Goal: Find specific page/section: Find specific page/section

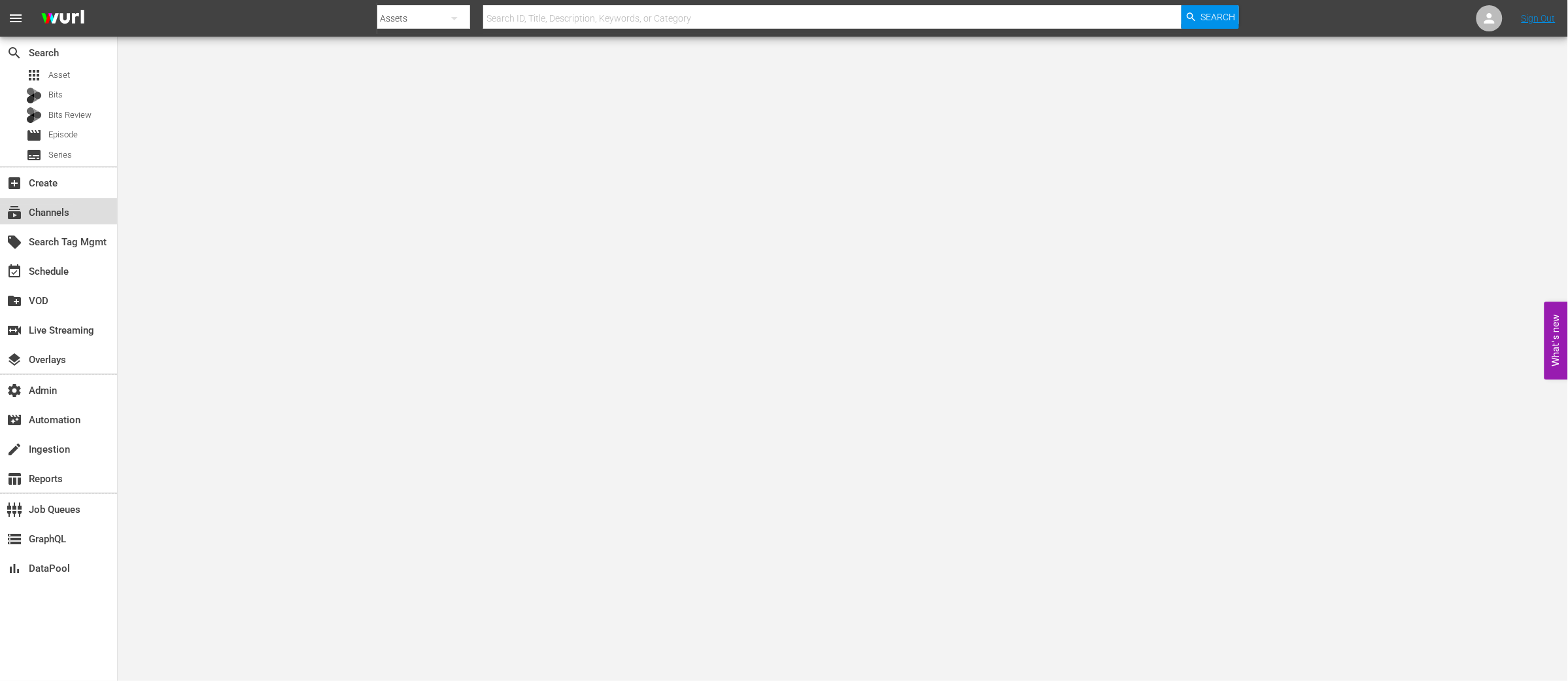
click at [34, 209] on div "subscriptions Channels" at bounding box center [36, 210] width 73 height 12
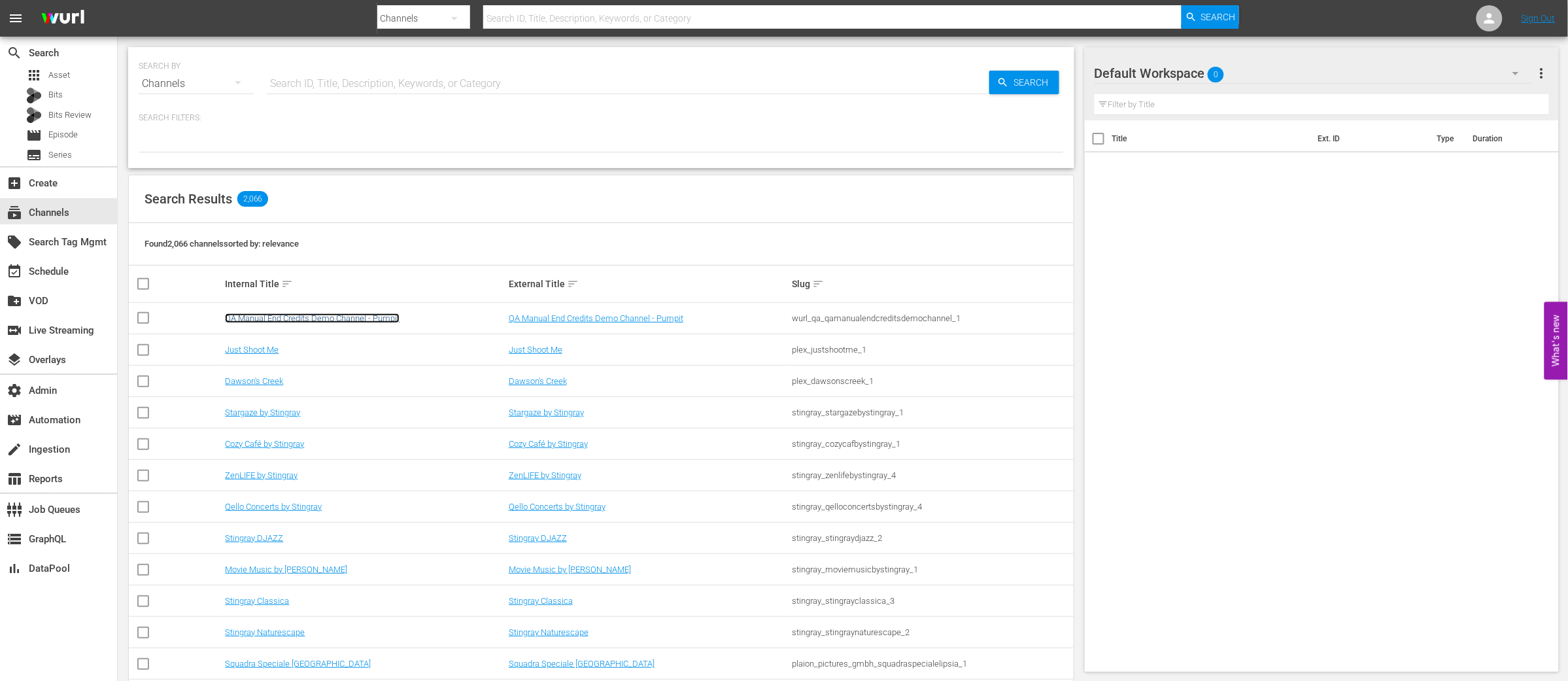
click at [279, 319] on link "QA Manual End Credits Demo Channel - Pumpit" at bounding box center [312, 318] width 175 height 10
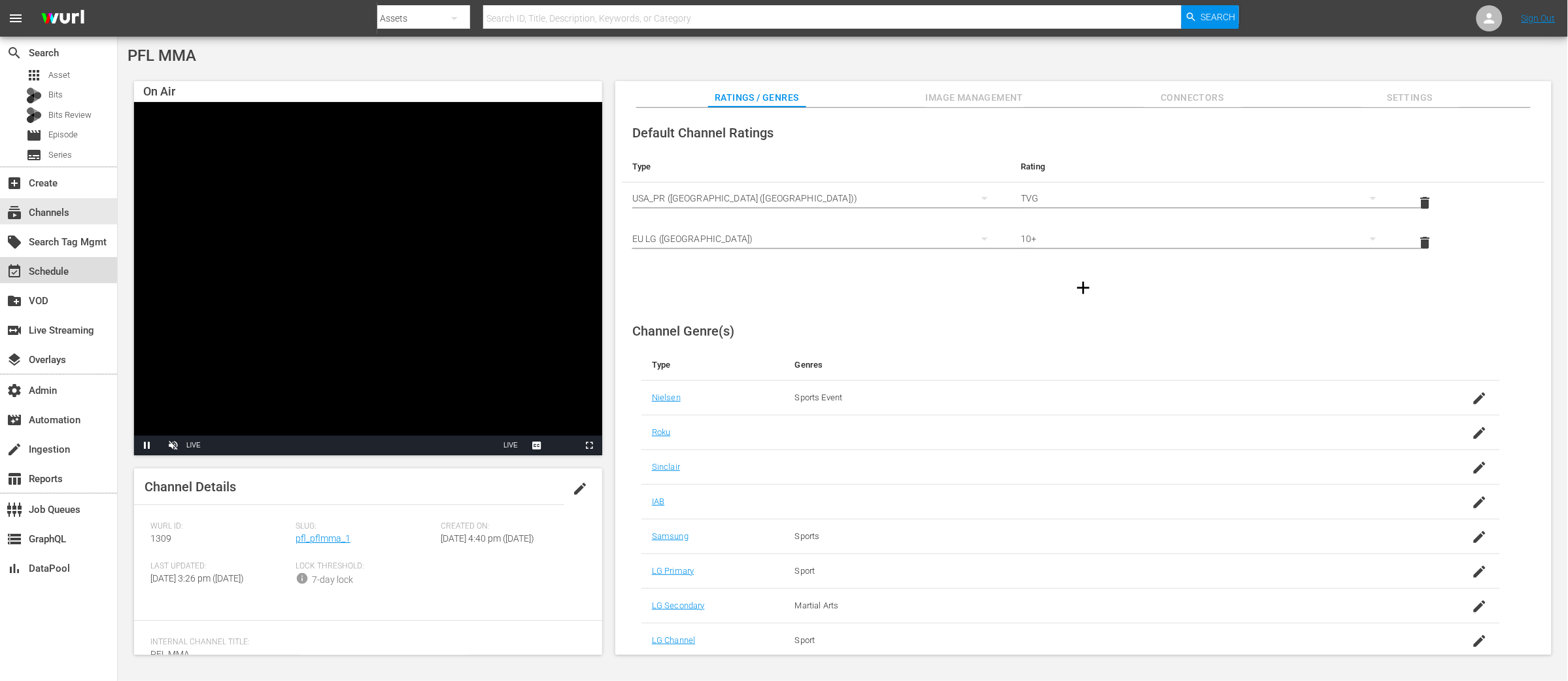
click at [79, 276] on div "event_available Schedule" at bounding box center [58, 270] width 117 height 26
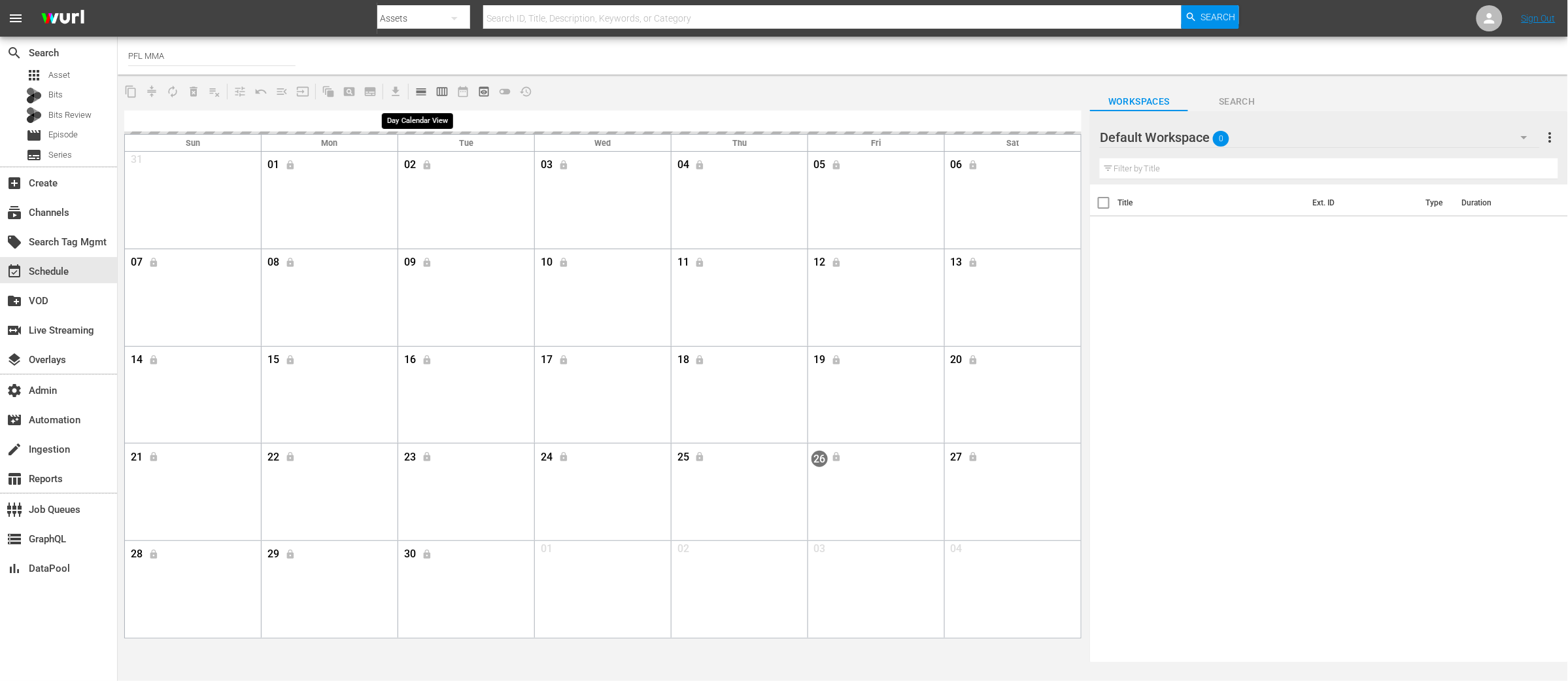
click at [415, 96] on span "calendar_view_day_outlined" at bounding box center [420, 91] width 13 height 13
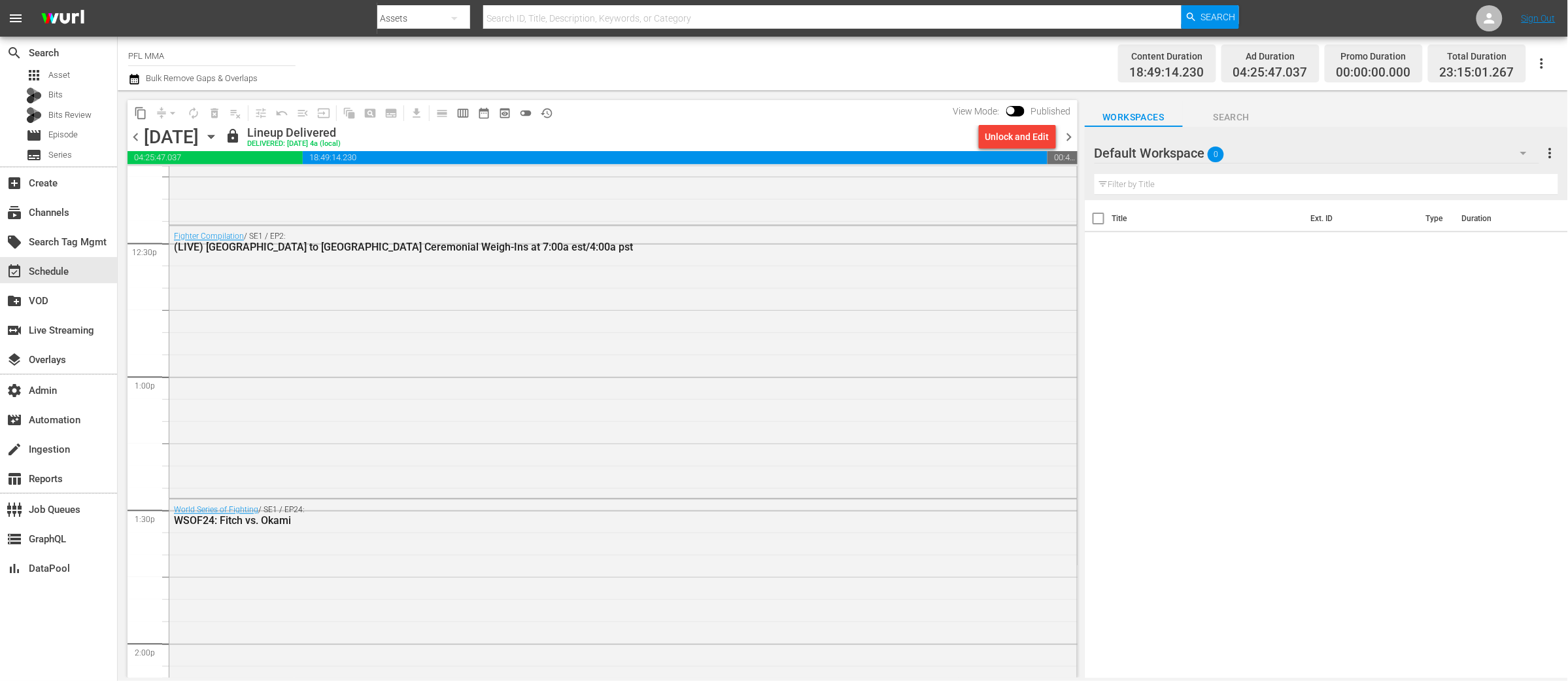
scroll to position [3469, 0]
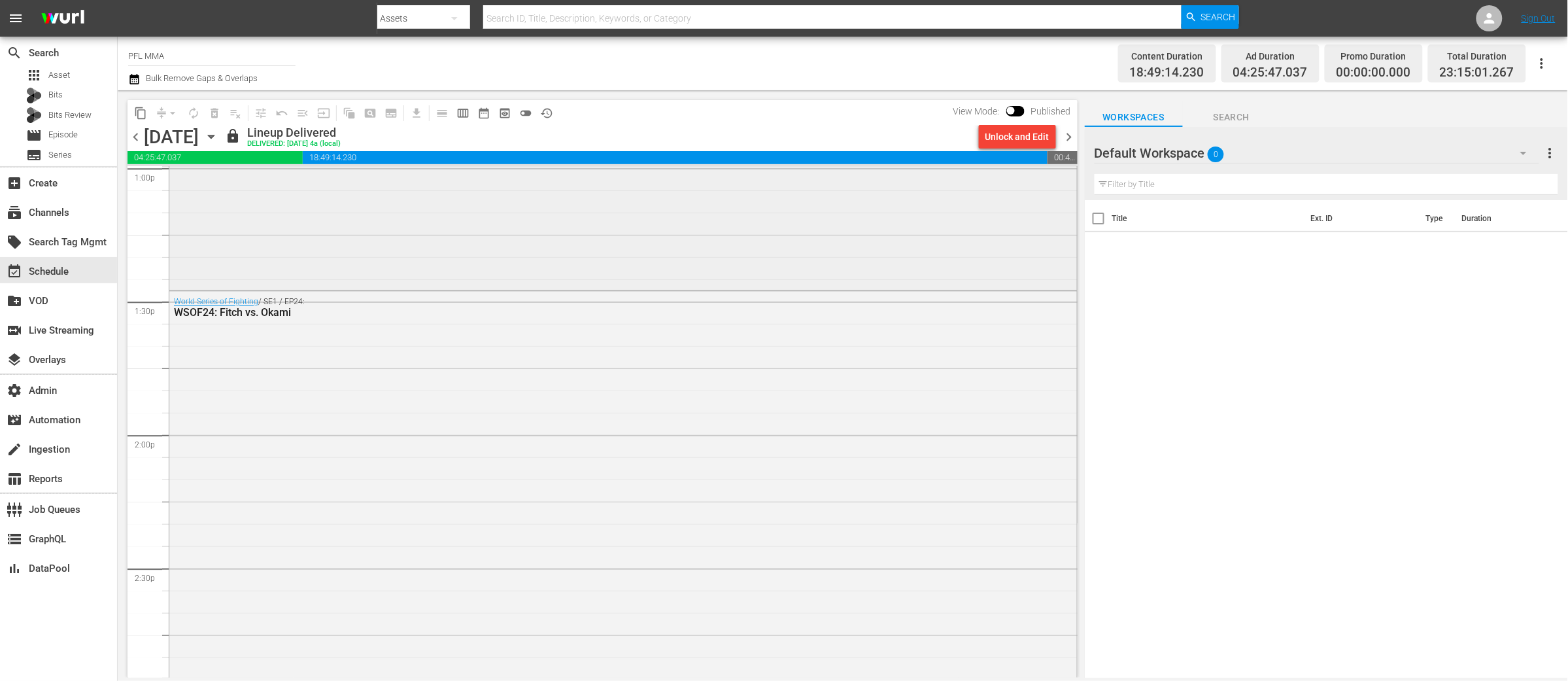
click at [371, 240] on div "Fighter Compilation / SE1 / EP2: (LIVE) PFL Road to Dubai Ceremonial Weigh-Ins …" at bounding box center [623, 153] width 907 height 270
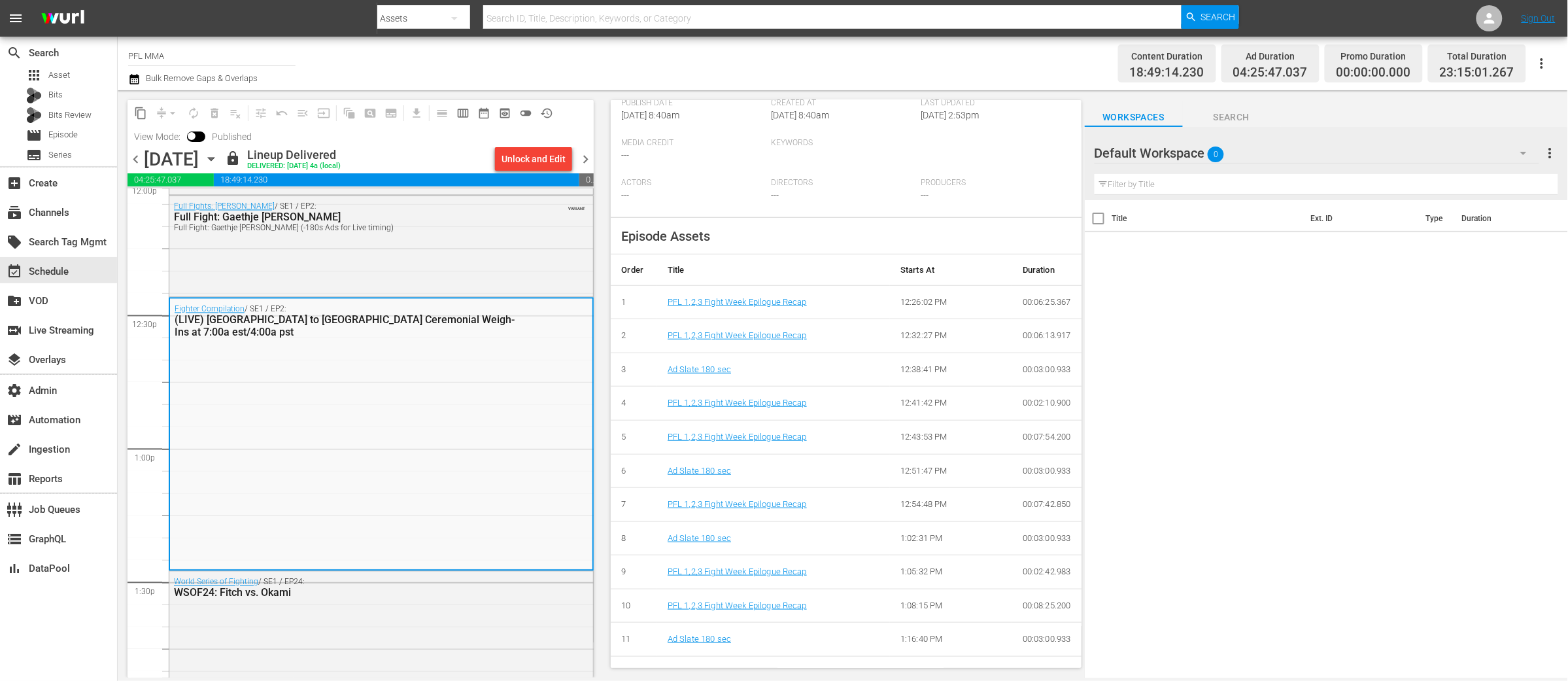
scroll to position [0, 0]
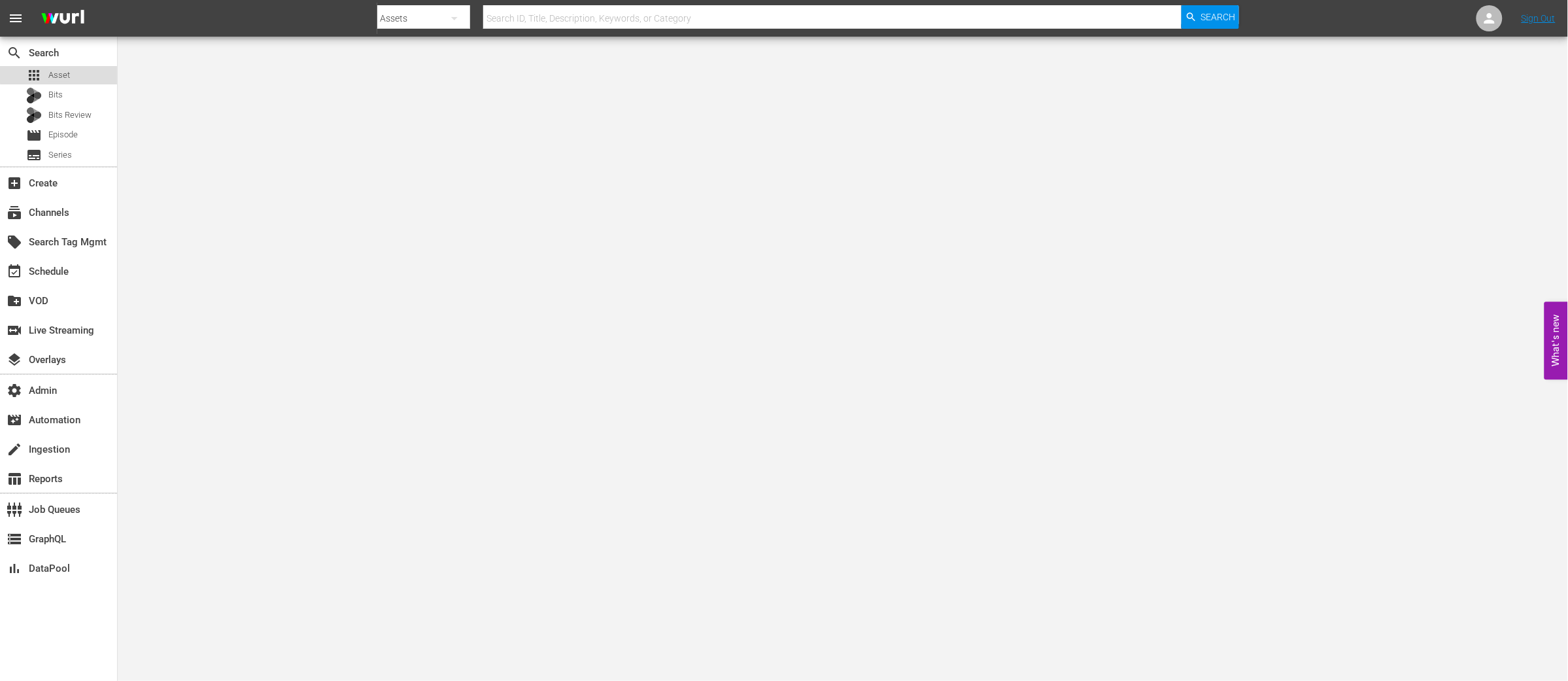
click at [61, 74] on span "Asset" at bounding box center [59, 75] width 22 height 13
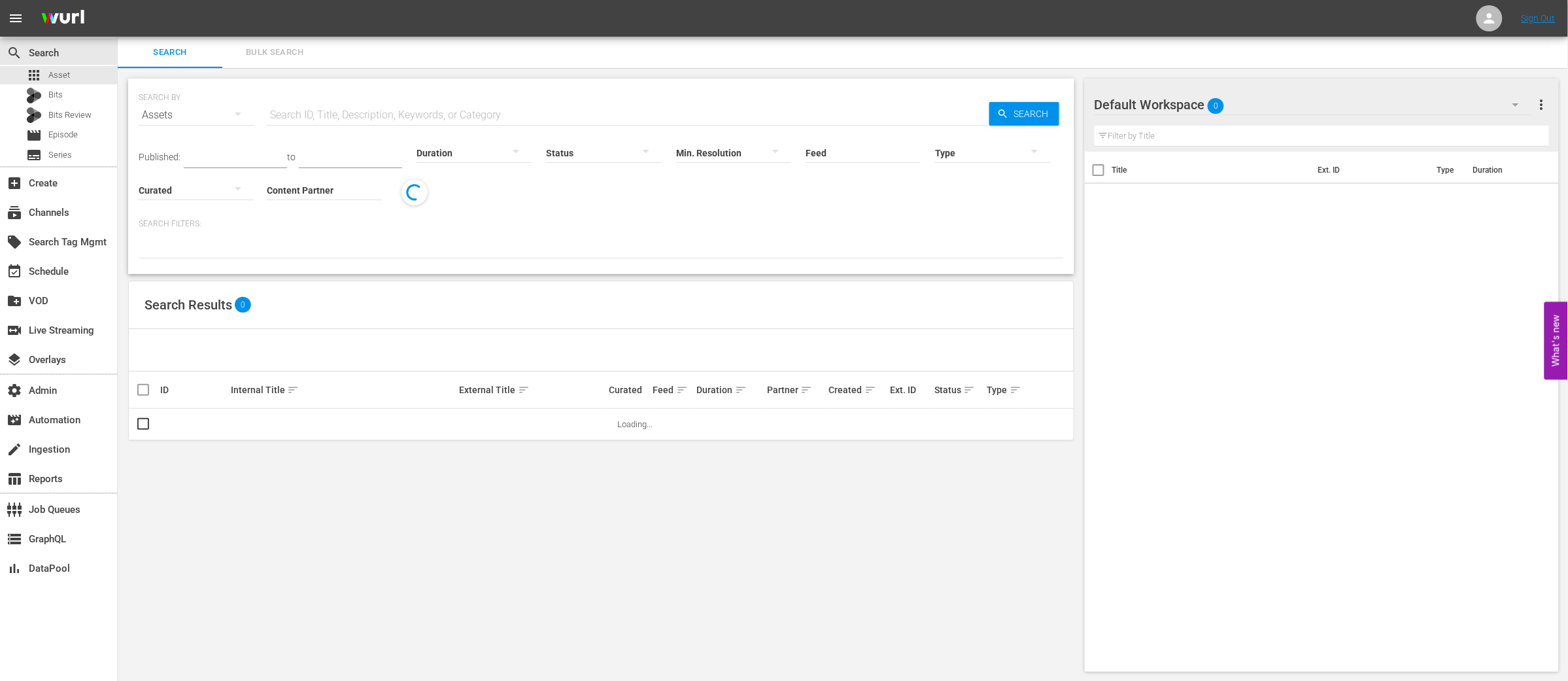
click at [363, 113] on input "text" at bounding box center [628, 115] width 722 height 31
paste input "Stage 16 - [GEOGRAPHIC_DATA] - WORLD FINALS - 2024 - PART 2"
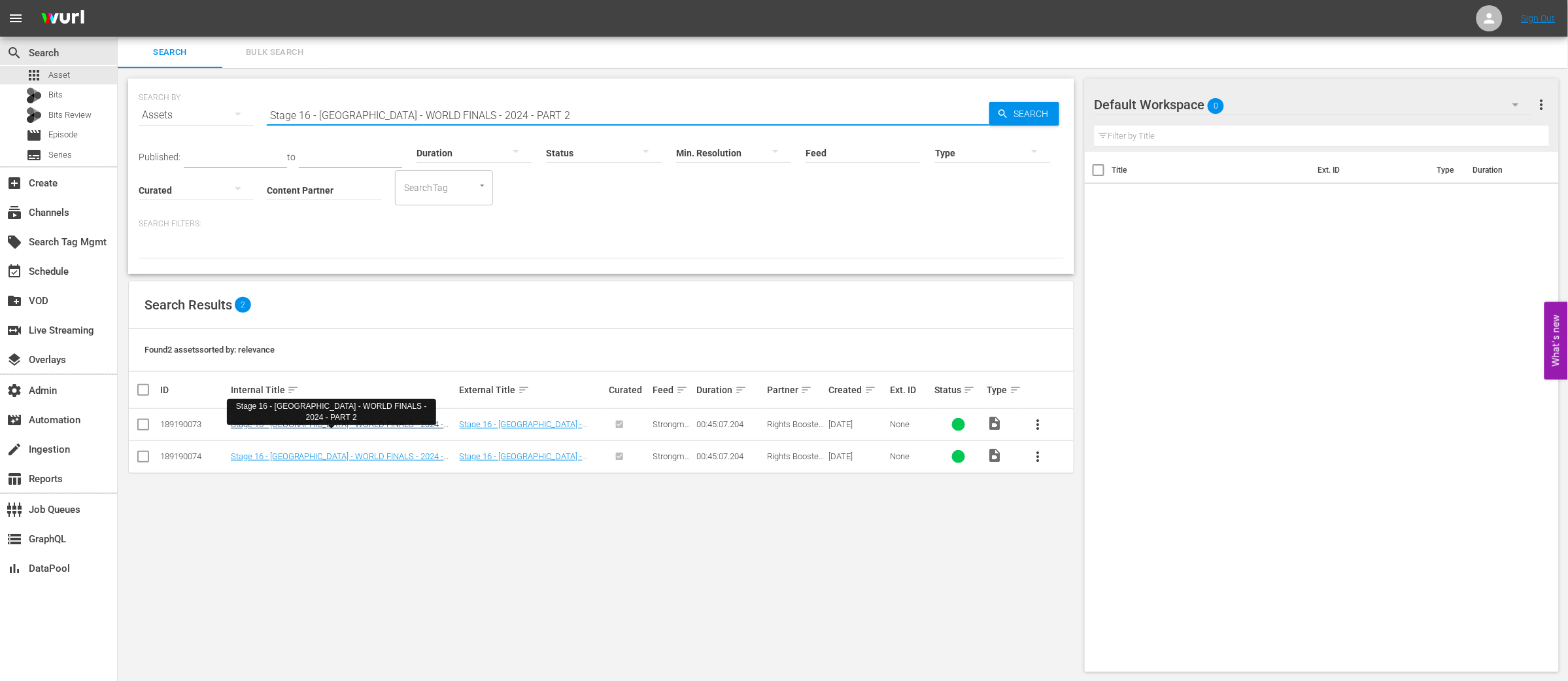
type input "Stage 16 - TURKEY - WORLD FINALS - 2024 - PART 2"
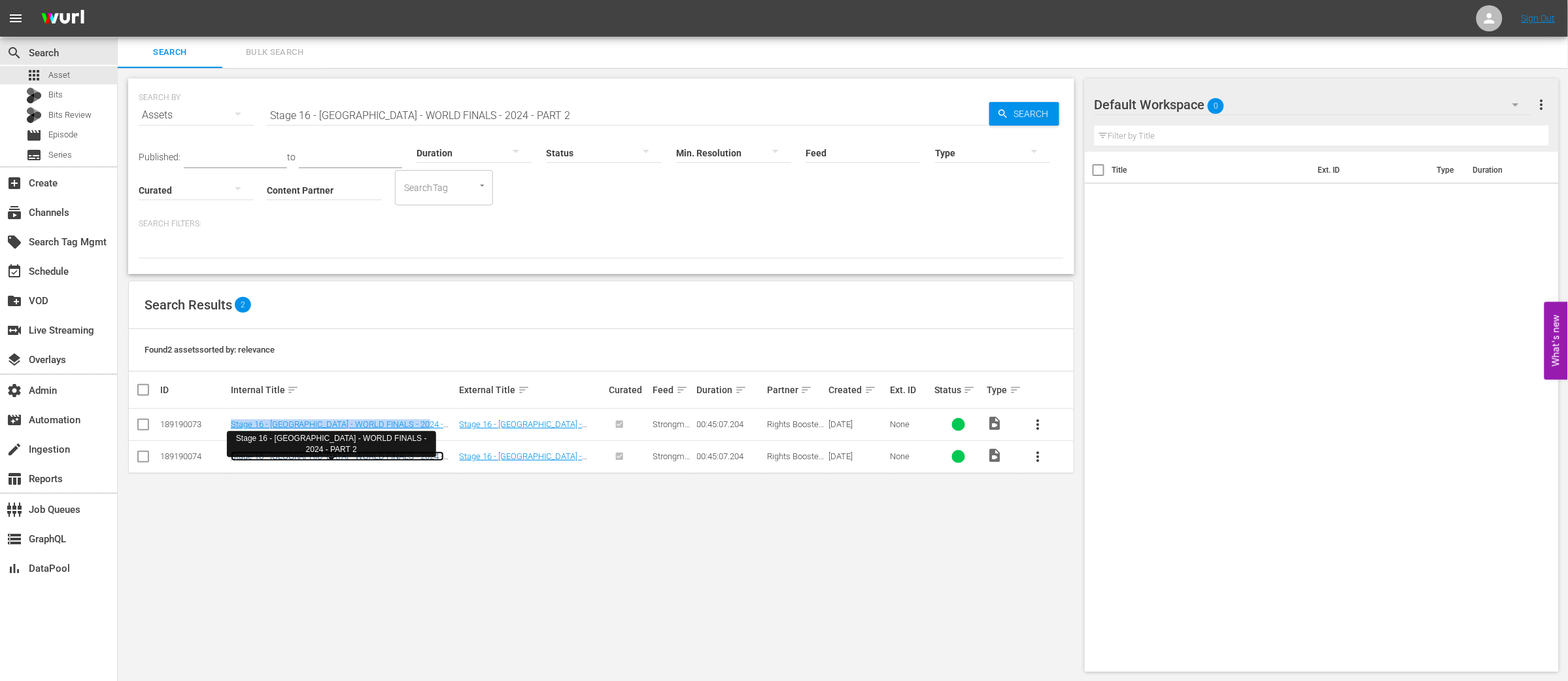
click at [291, 456] on link "Stage 16 - TURKEY - WORLD FINALS - 2024 - PART 2" at bounding box center [337, 461] width 213 height 20
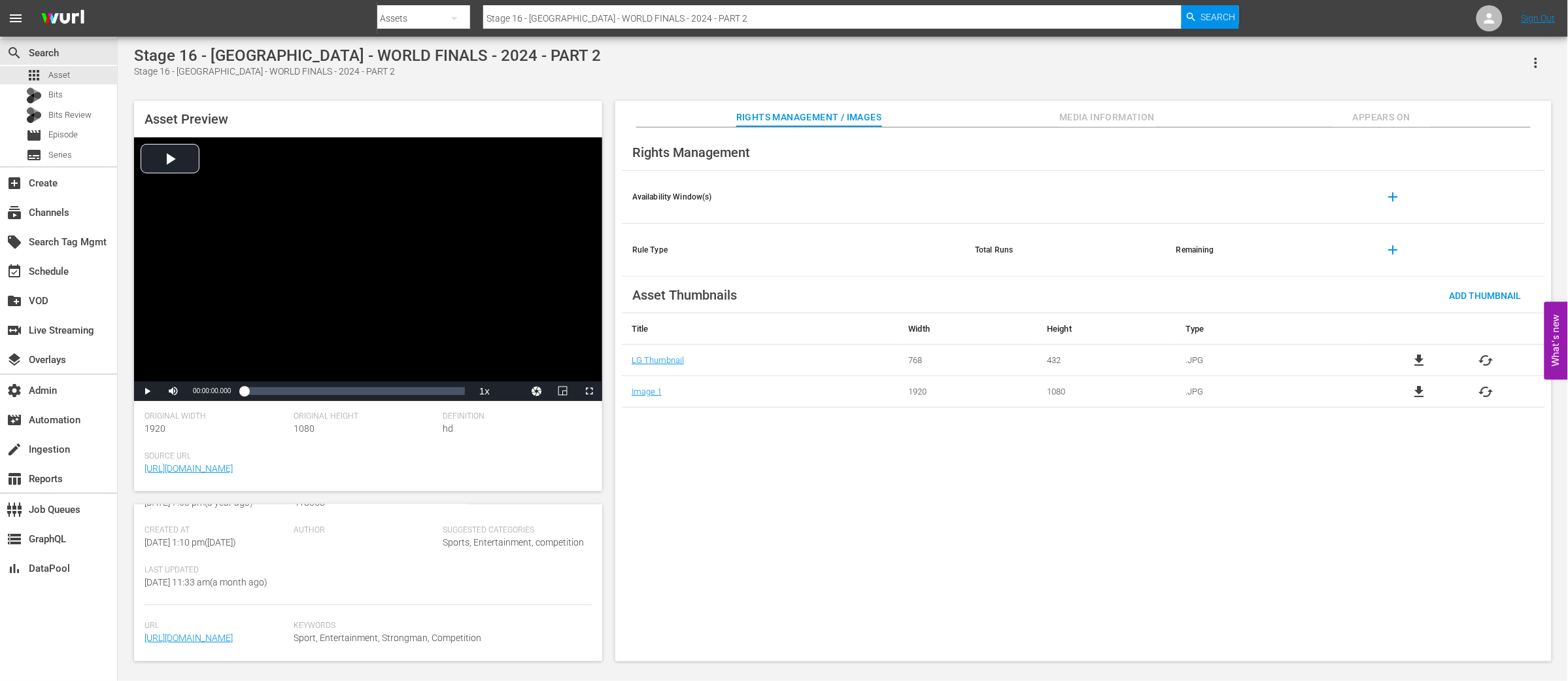
scroll to position [309, 0]
click at [56, 74] on span "Asset" at bounding box center [59, 75] width 22 height 13
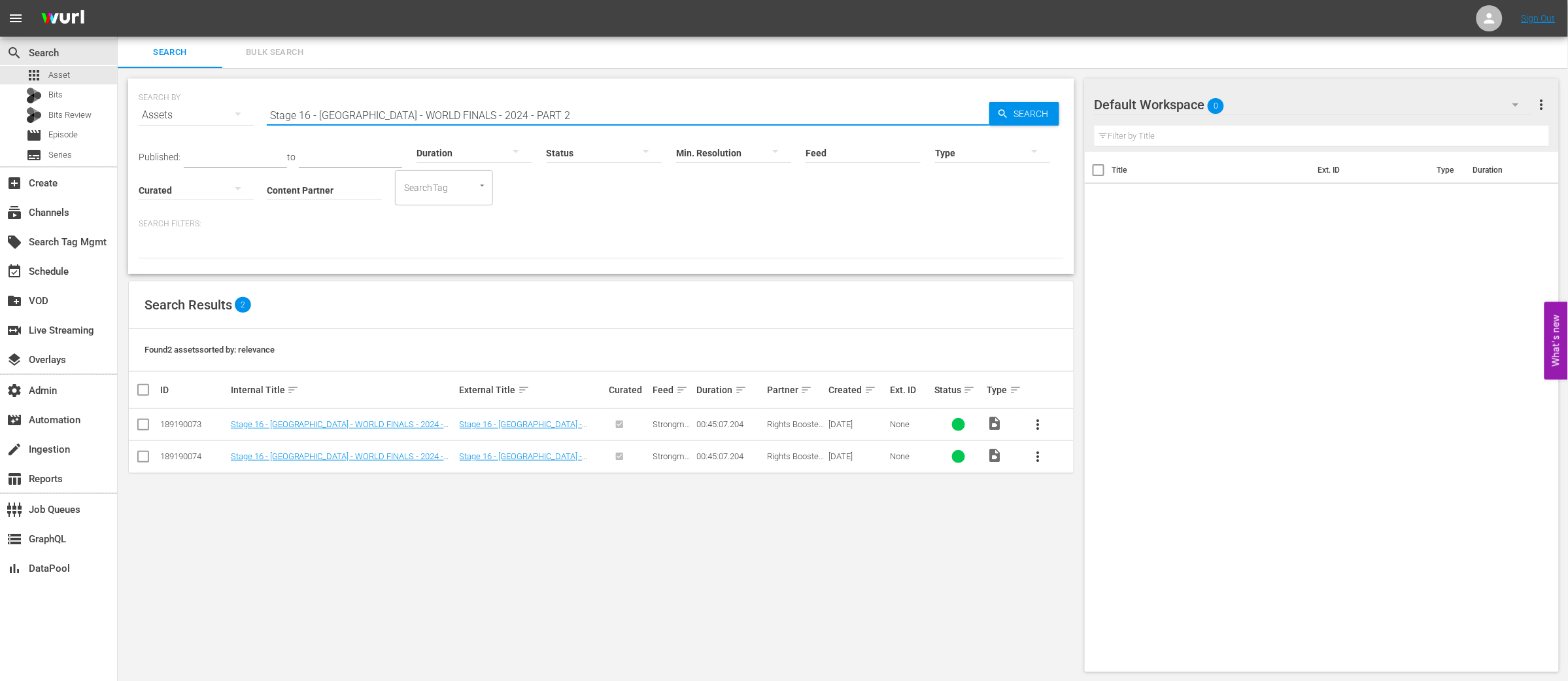
drag, startPoint x: 517, startPoint y: 113, endPoint x: 189, endPoint y: 100, distance: 328.3
click at [189, 100] on div "SEARCH BY Search By Assets Search ID, Title, Description, Keywords, or Category…" at bounding box center [601, 107] width 925 height 47
paste input "5 - TURKEY - WORLD FINALS - 2024 - PART 1"
type input "Stage 15 - [GEOGRAPHIC_DATA] - WORLD FINALS - 2024 - PART 1"
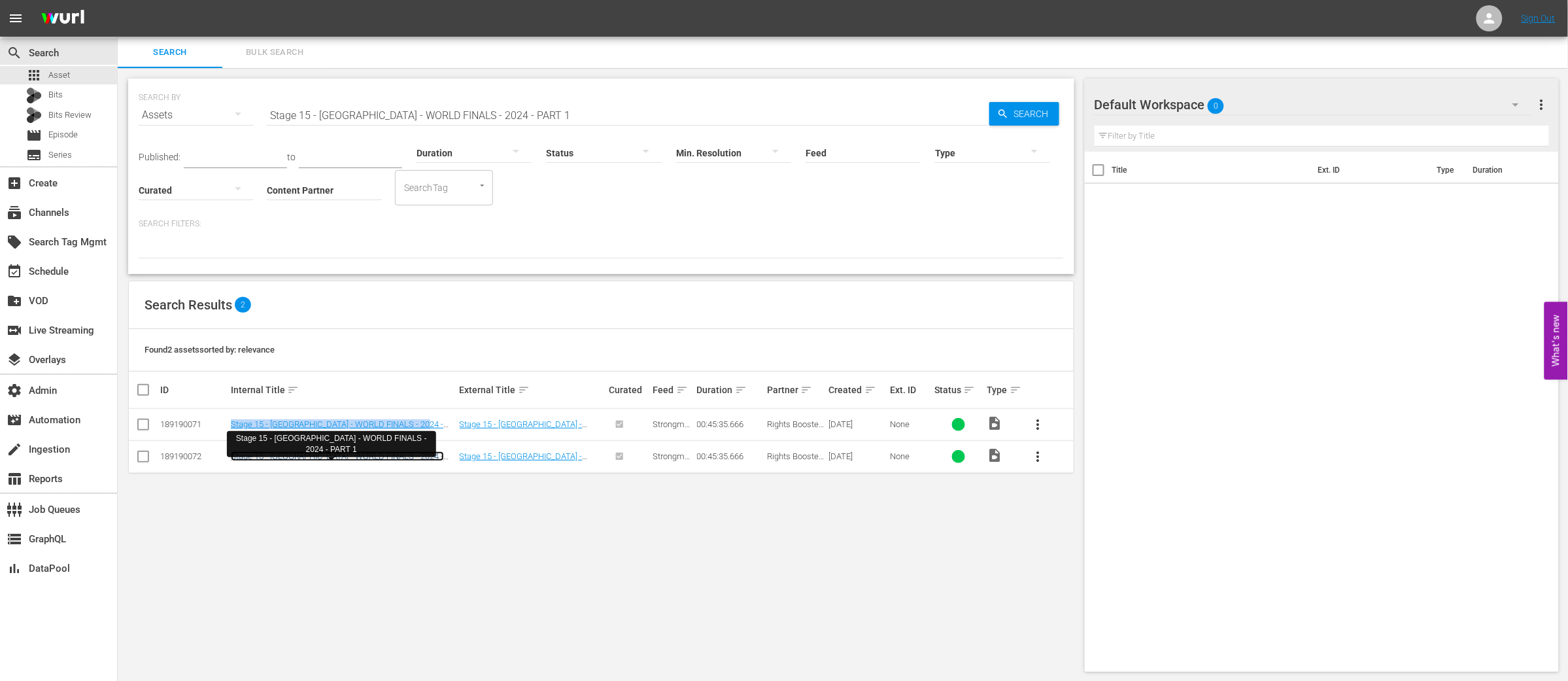
click at [346, 454] on link "Stage 15 - [GEOGRAPHIC_DATA] - WORLD FINALS - 2024 - PART 1" at bounding box center [337, 461] width 213 height 20
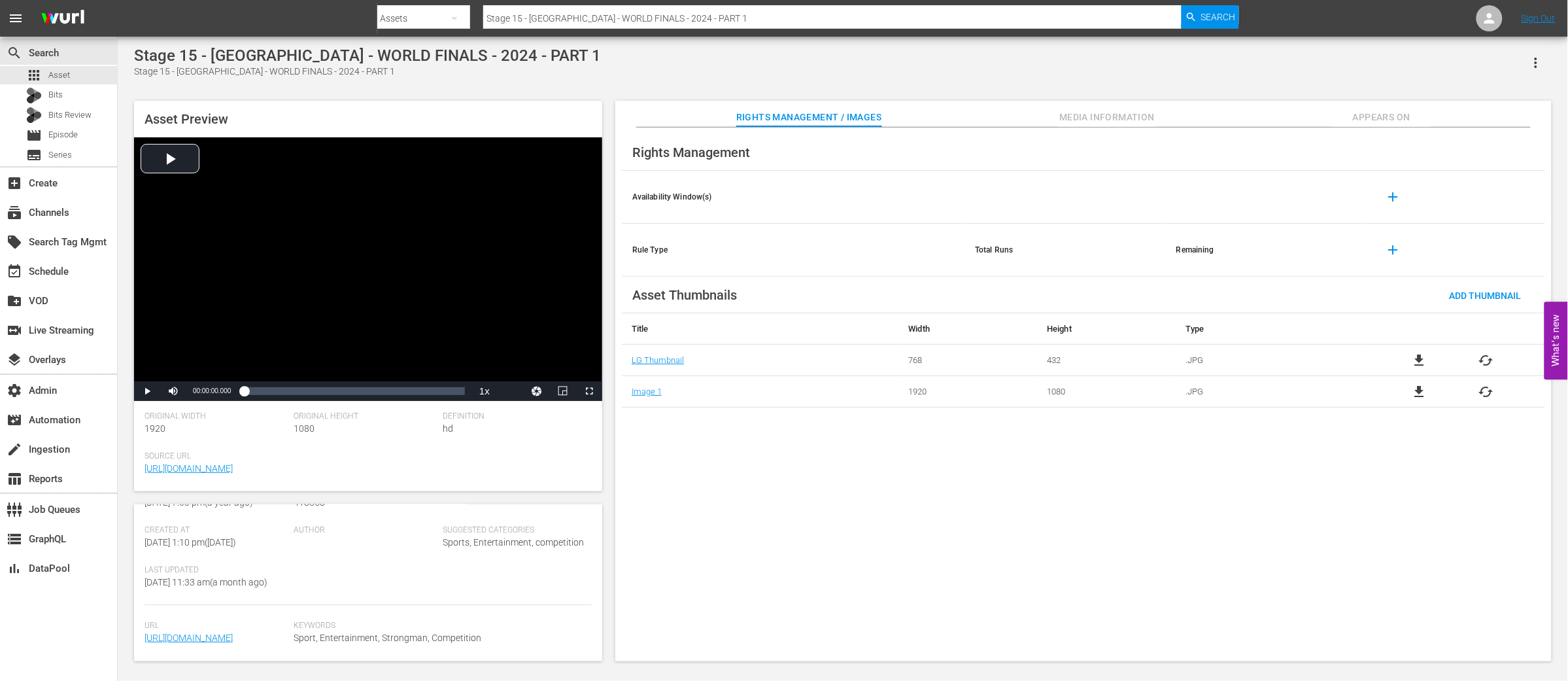
scroll to position [264, 0]
